Goal: Find specific page/section: Find specific page/section

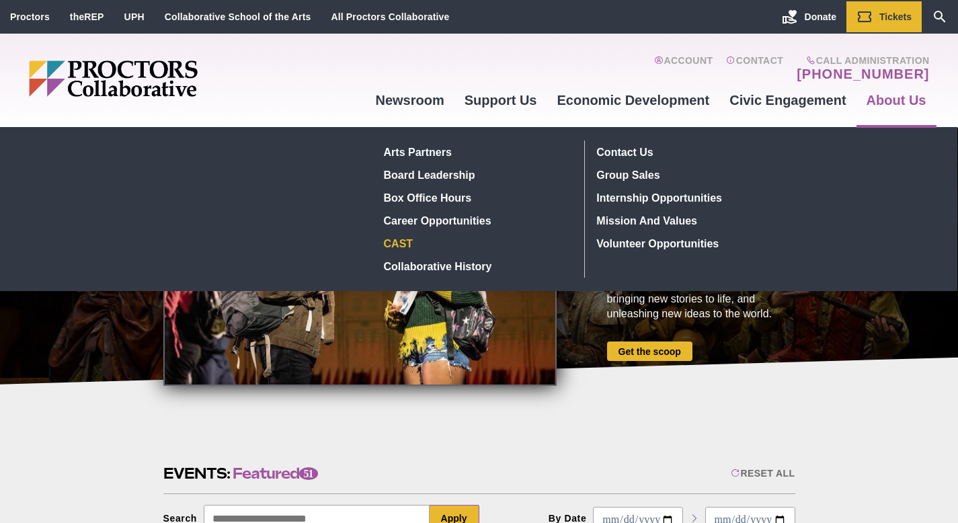
click at [408, 245] on link "CAST" at bounding box center [477, 243] width 196 height 23
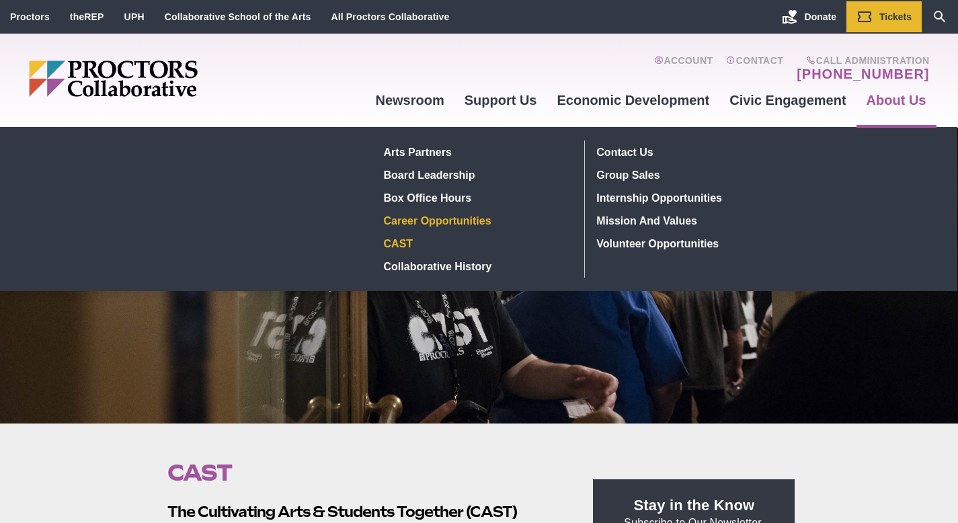
click at [455, 222] on link "Career Opportunities" at bounding box center [477, 220] width 196 height 23
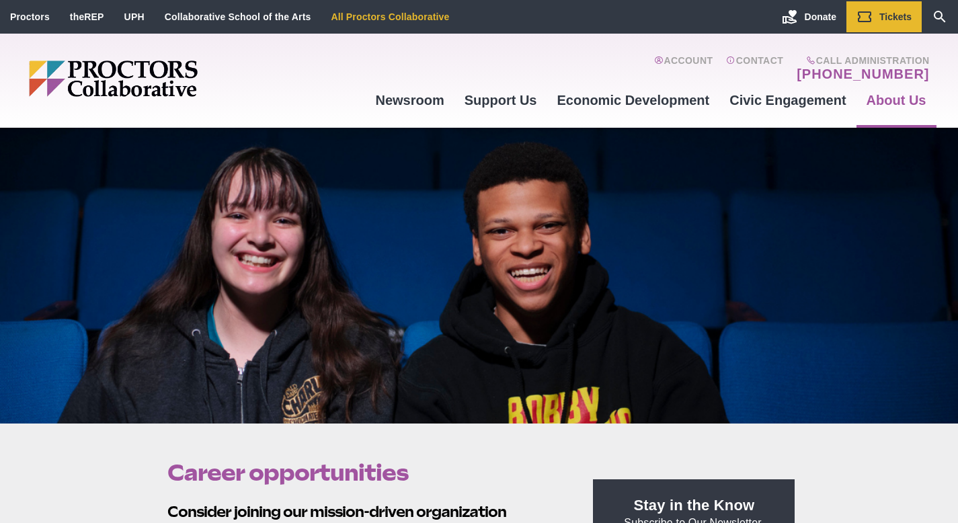
click at [360, 17] on link "All Proctors Collaborative" at bounding box center [390, 16] width 118 height 11
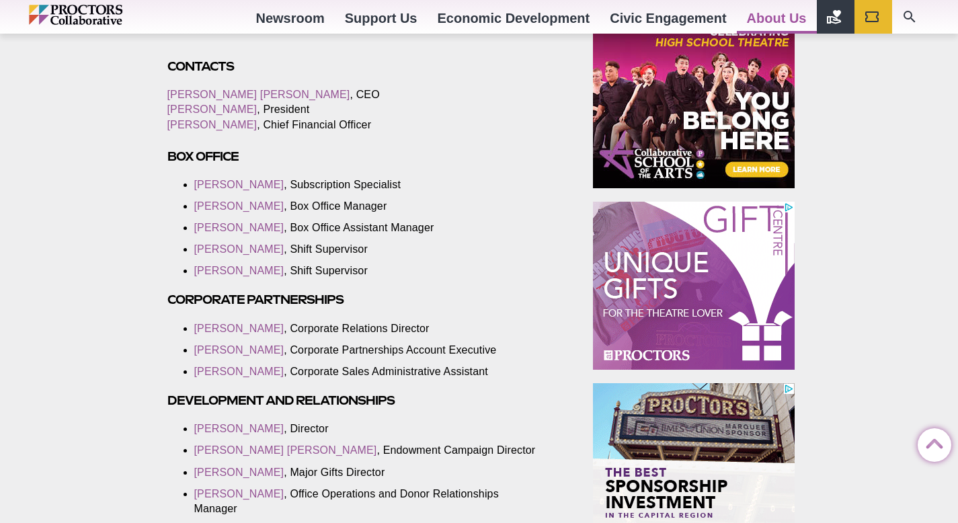
scroll to position [773, 0]
